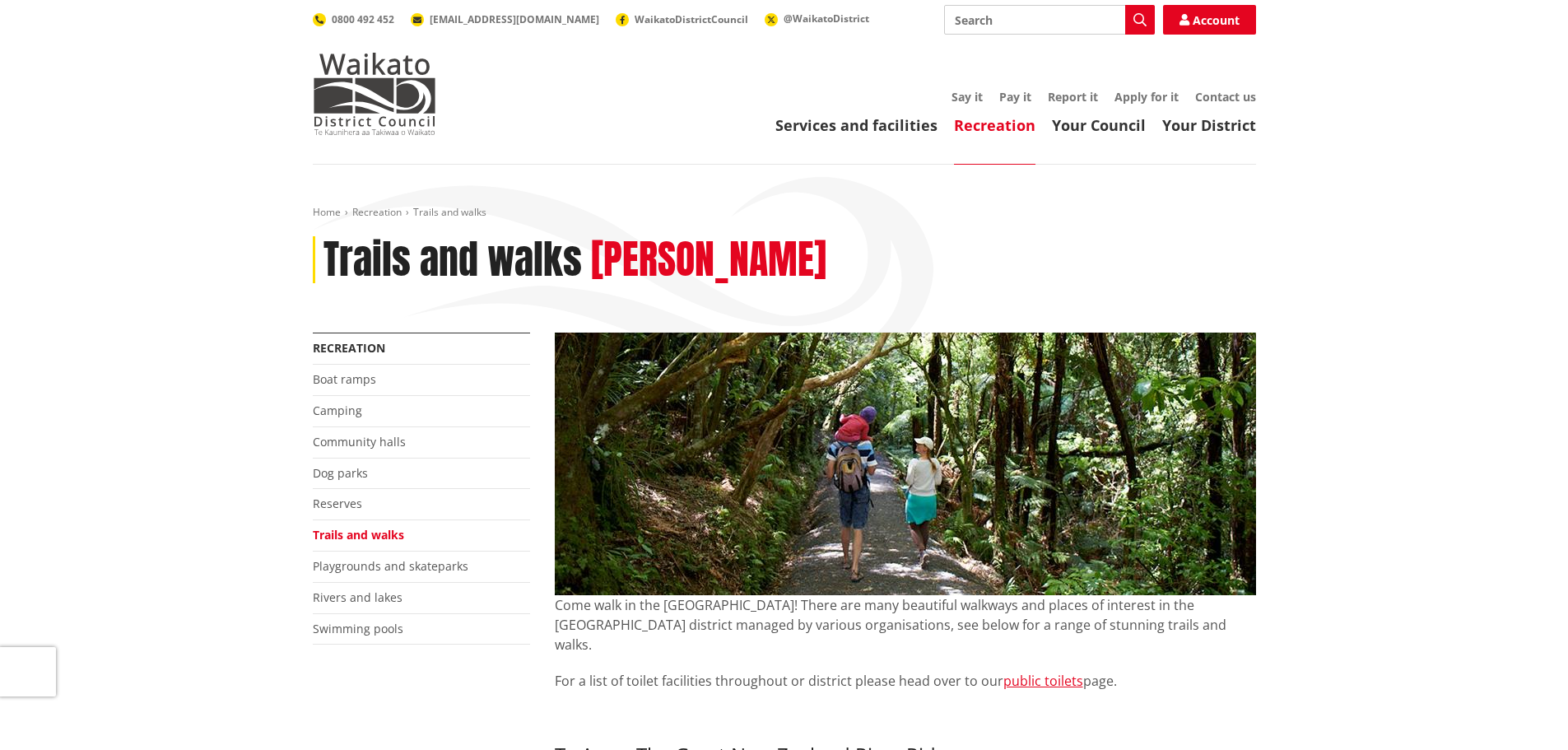
click at [1009, 19] on input "Search" at bounding box center [1050, 20] width 211 height 30
type input "horses"
click at [1141, 13] on icon "button" at bounding box center [1140, 20] width 13 height 13
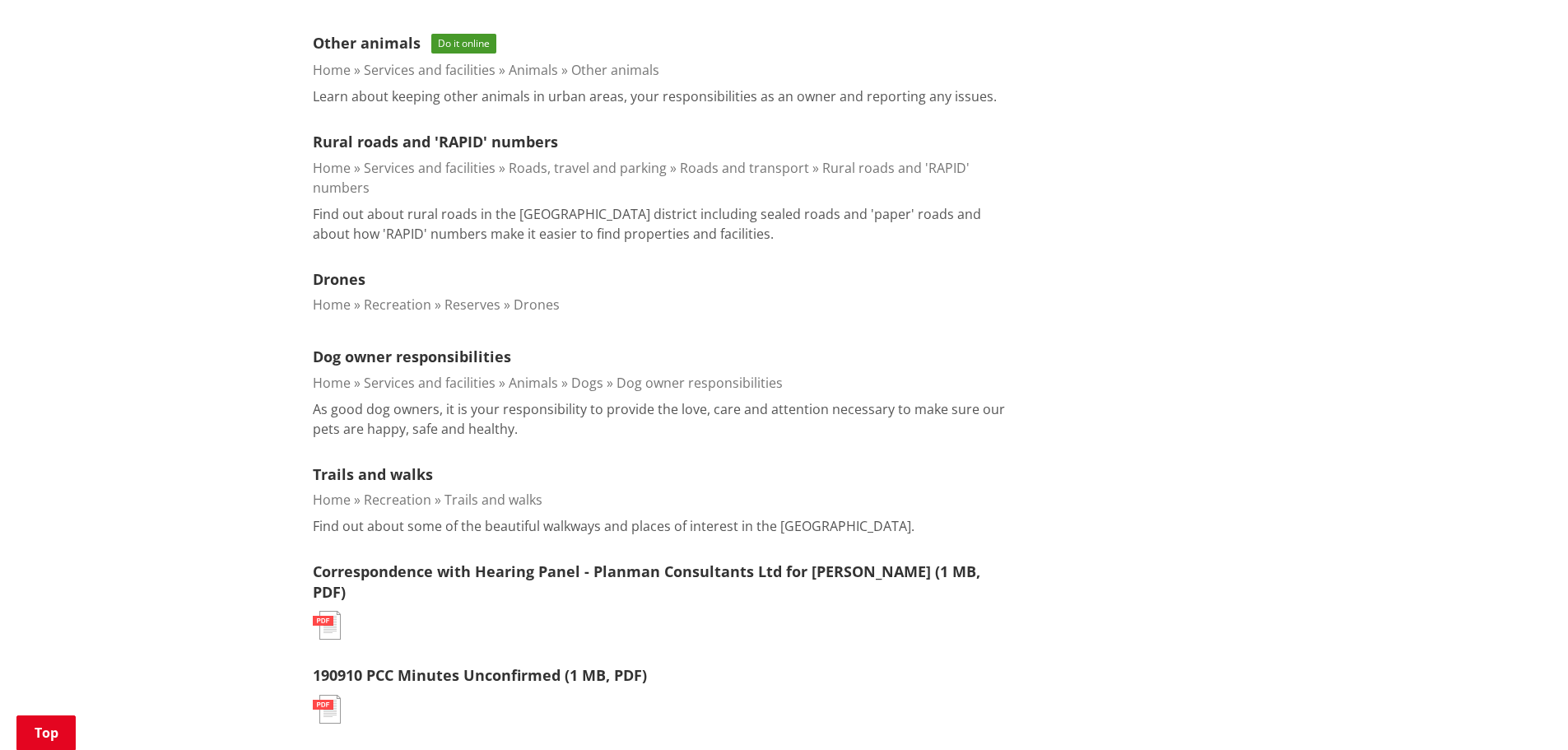
scroll to position [493, 0]
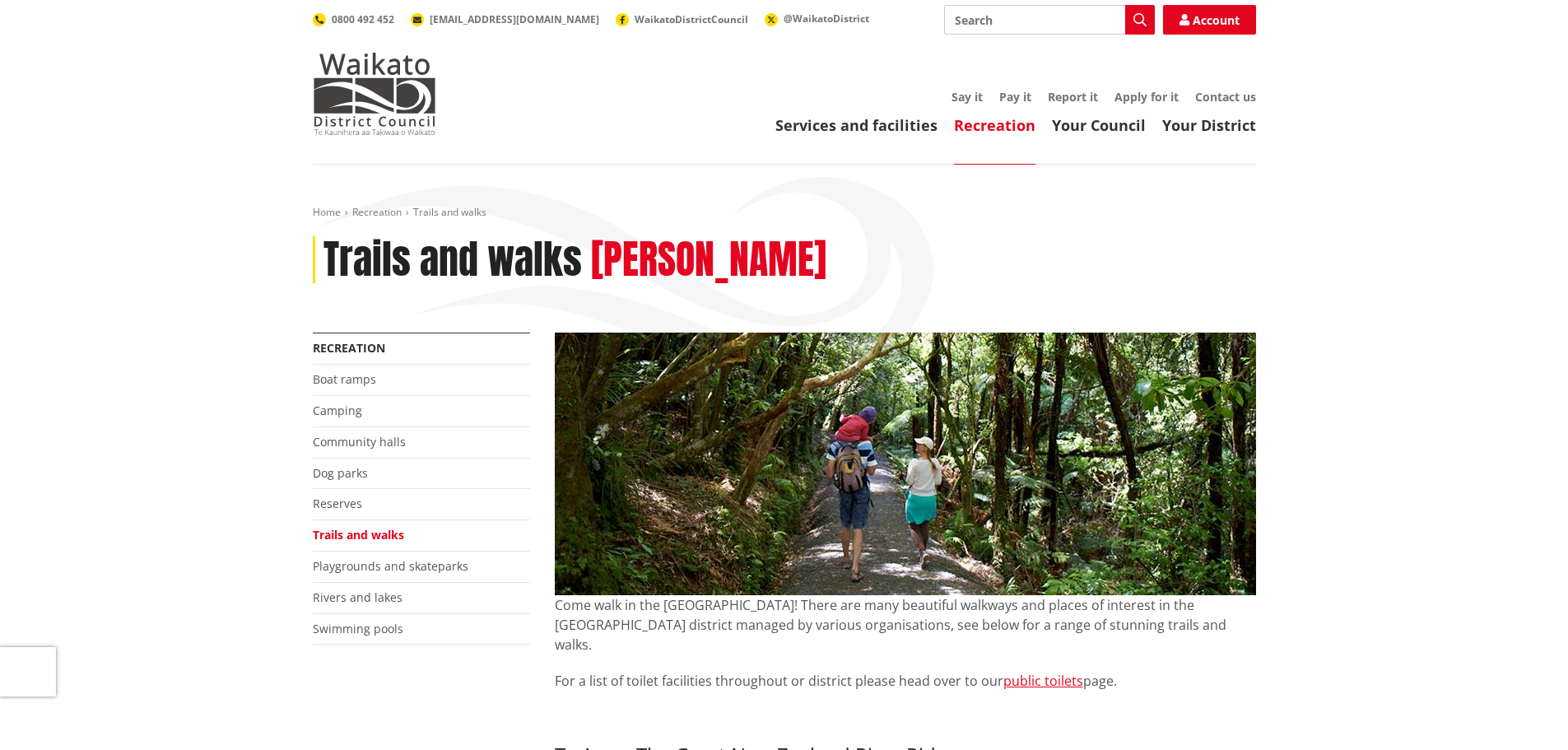
click at [994, 18] on input "Search" at bounding box center [1050, 20] width 211 height 30
type input "Wharauroa"
